Goal: Register for event/course

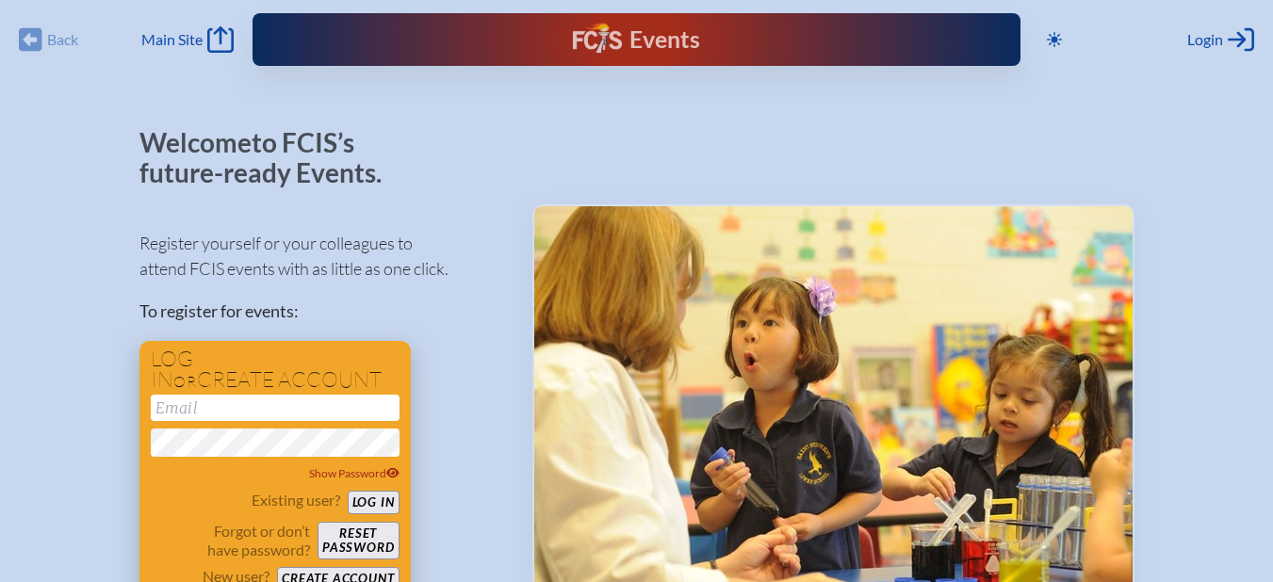
type input "[EMAIL_ADDRESS][DOMAIN_NAME]"
click at [384, 498] on button "Log in" at bounding box center [374, 503] width 52 height 24
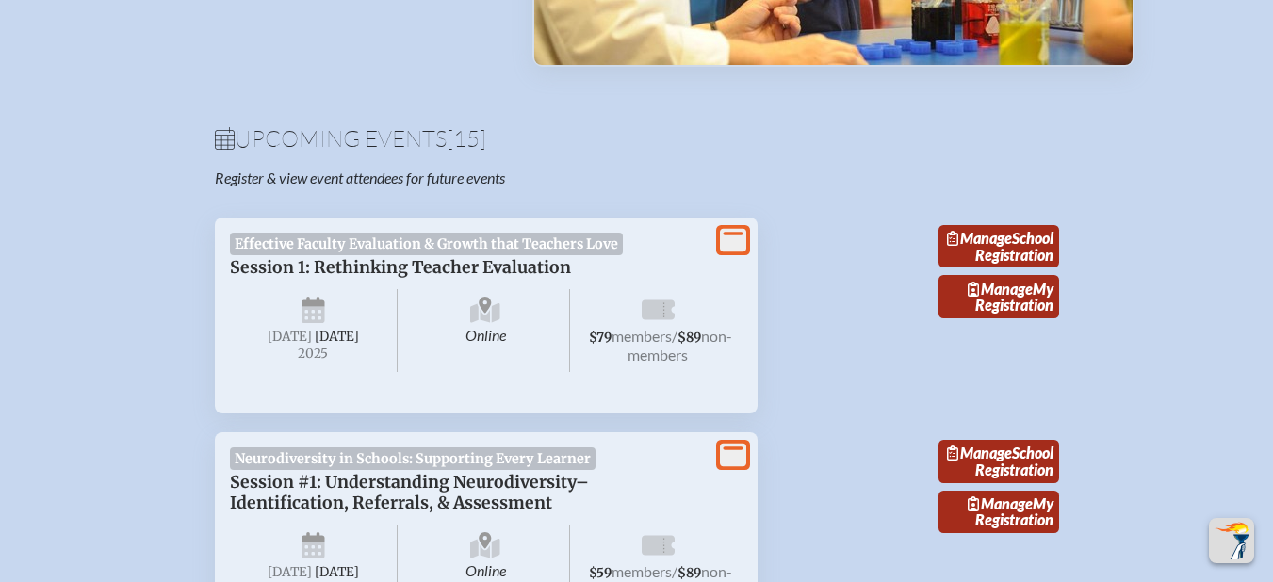
scroll to position [547, 0]
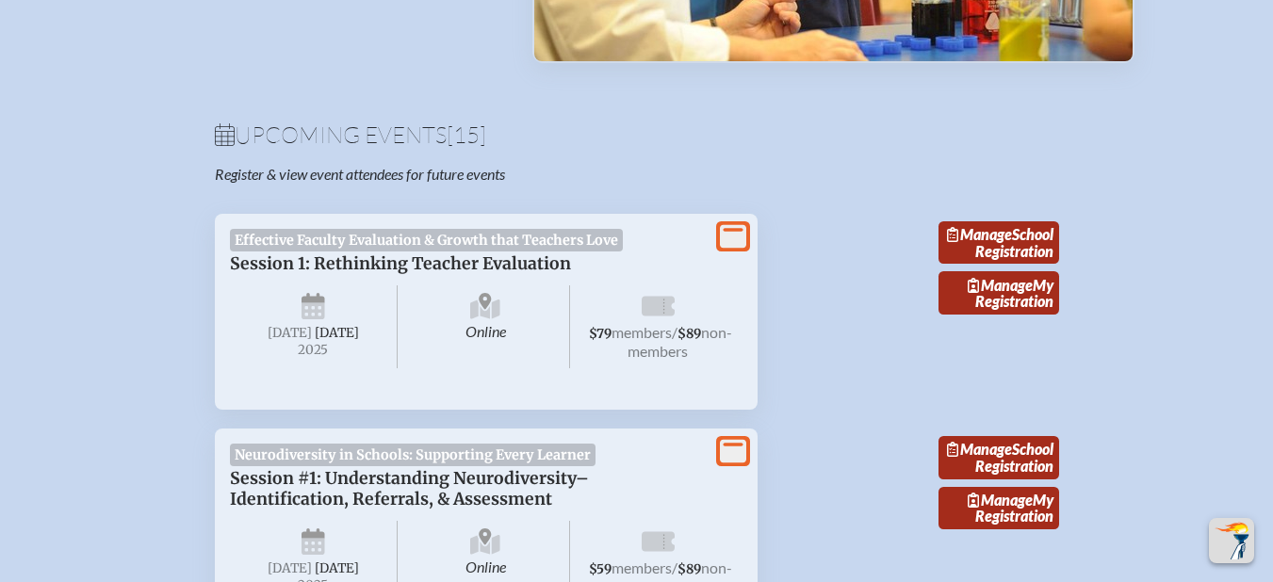
click at [724, 245] on icon at bounding box center [733, 236] width 26 height 24
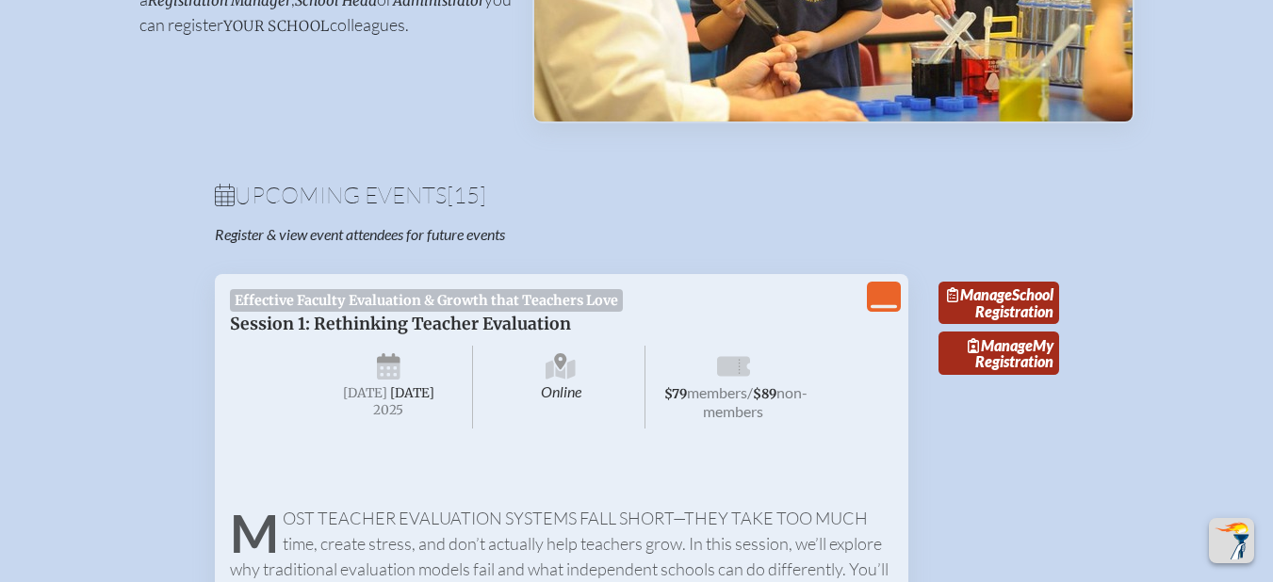
scroll to position [489, 14]
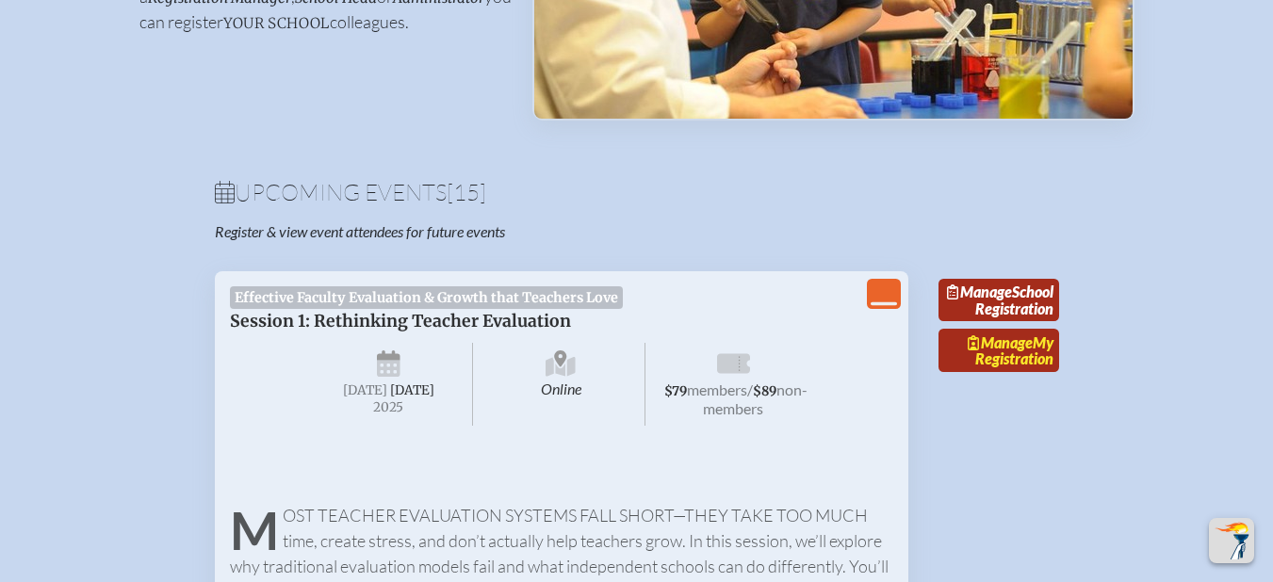
click at [1006, 372] on link "Manage My Registration" at bounding box center [999, 350] width 121 height 43
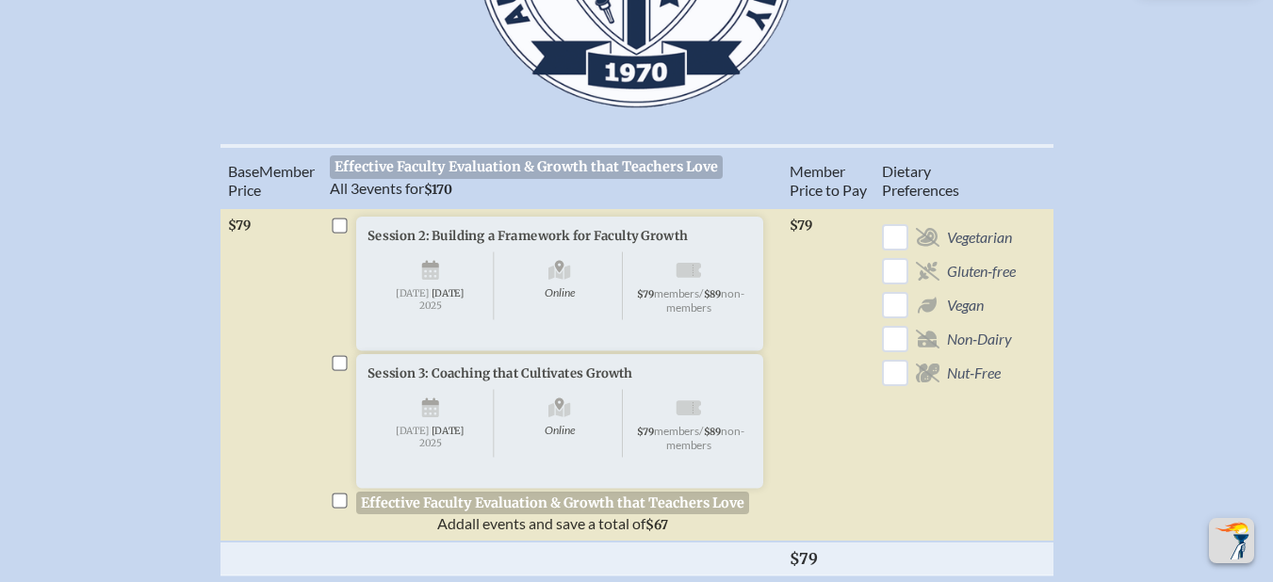
scroll to position [750, 0]
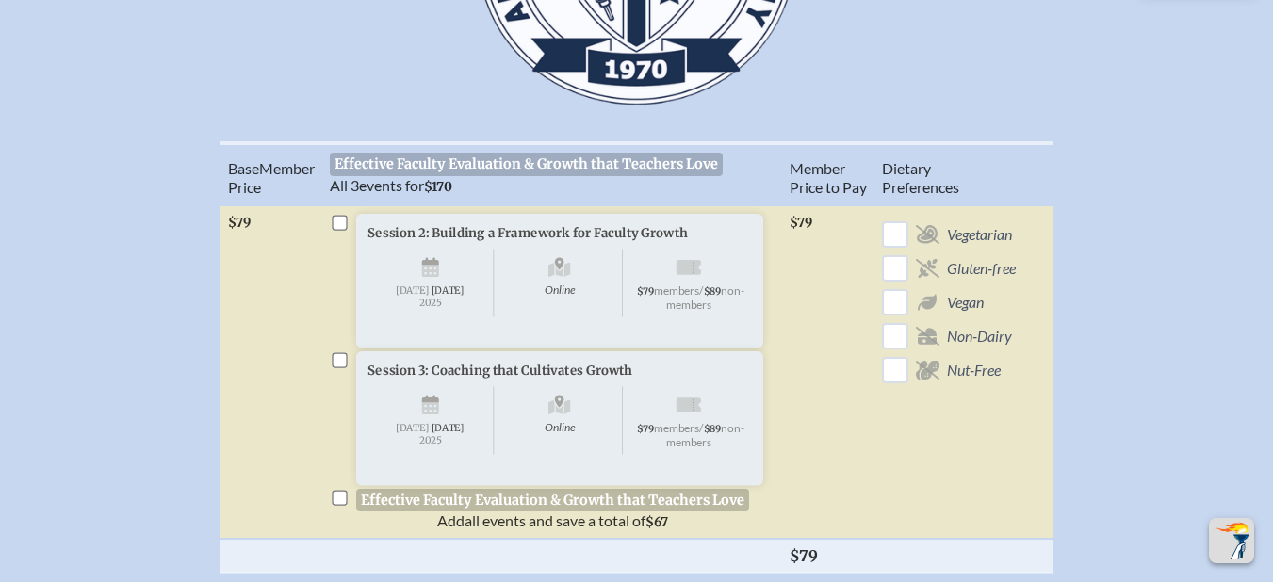
click at [334, 230] on input "checkbox" at bounding box center [339, 222] width 15 height 15
checkbox input "true"
click at [337, 368] on input "checkbox" at bounding box center [339, 359] width 15 height 15
checkbox input "true"
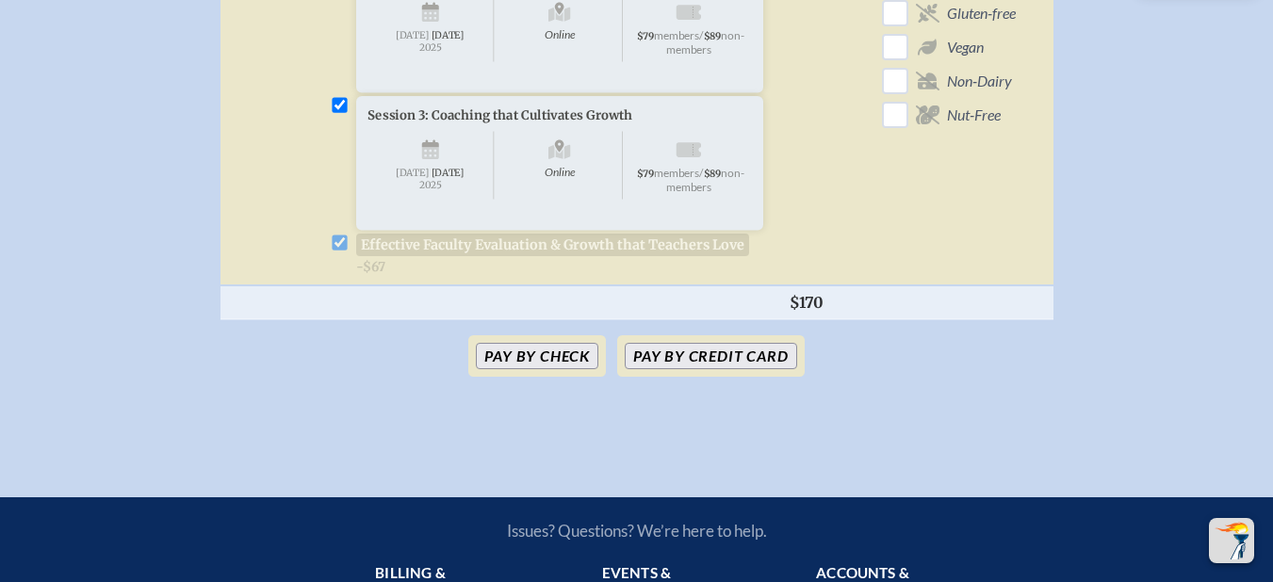
scroll to position [1019, 0]
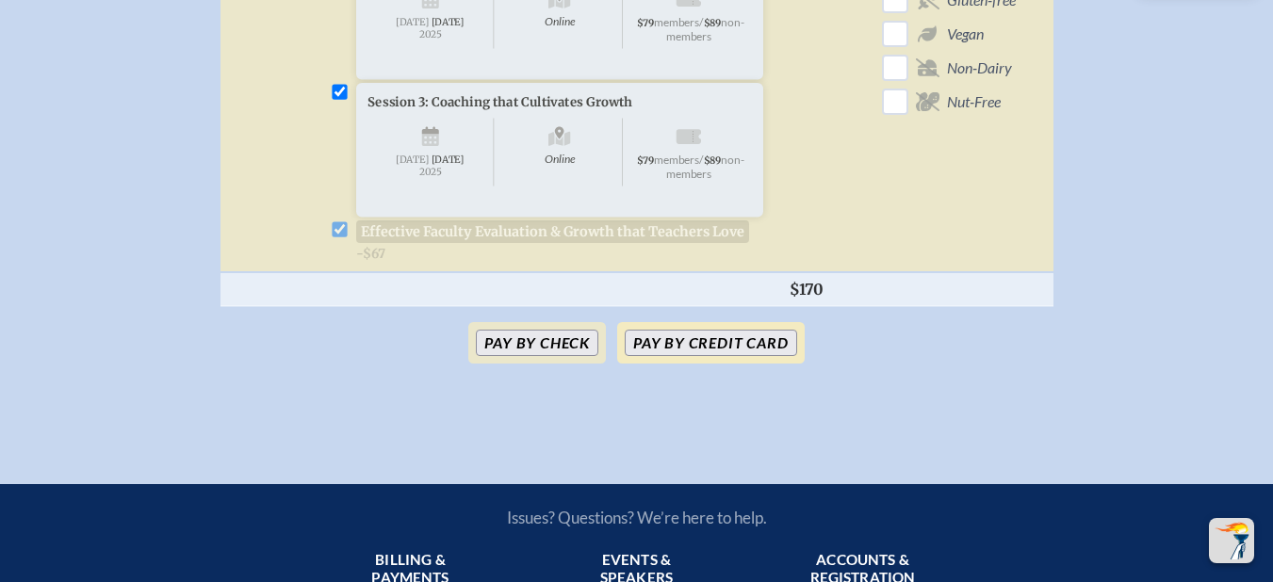
click at [772, 356] on button "Pay by Credit Card" at bounding box center [711, 343] width 172 height 26
